Goal: Obtain resource: Obtain resource

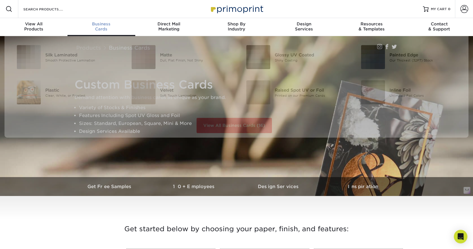
click at [106, 28] on div "Business Cards" at bounding box center [102, 26] width 68 height 10
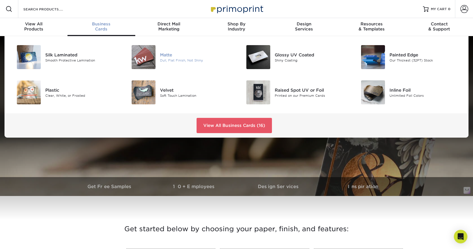
click at [175, 60] on div "Dull, Flat Finish, Not Shiny" at bounding box center [196, 60] width 72 height 5
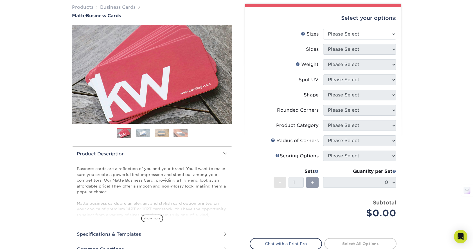
scroll to position [45, 0]
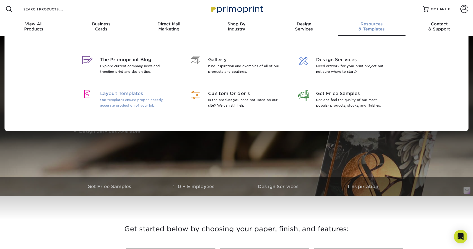
click at [131, 96] on span "Layout Templates" at bounding box center [136, 93] width 73 height 7
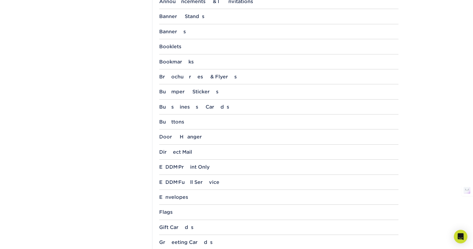
scroll to position [225, 0]
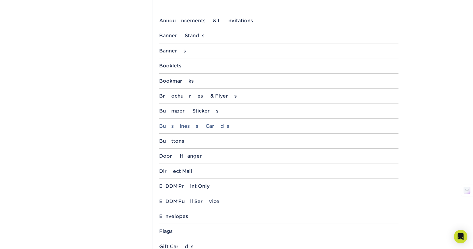
click at [178, 125] on div "Business Cards" at bounding box center [279, 126] width 240 height 6
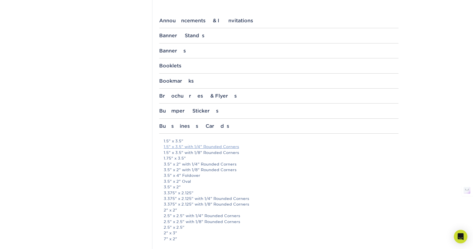
click at [198, 147] on link "1.5" x 3.5" with 1/4" Rounded Corners" at bounding box center [201, 146] width 75 height 5
